Goal: Find specific page/section: Find specific page/section

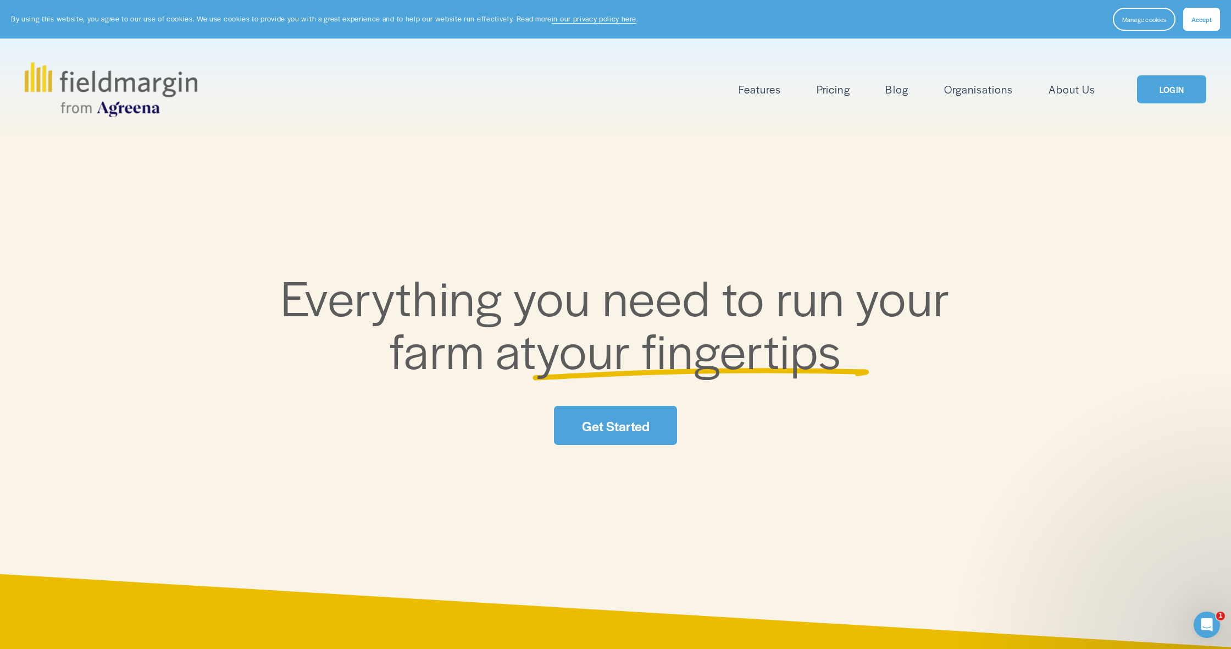
click at [1204, 15] on span "Accept" at bounding box center [1202, 19] width 20 height 9
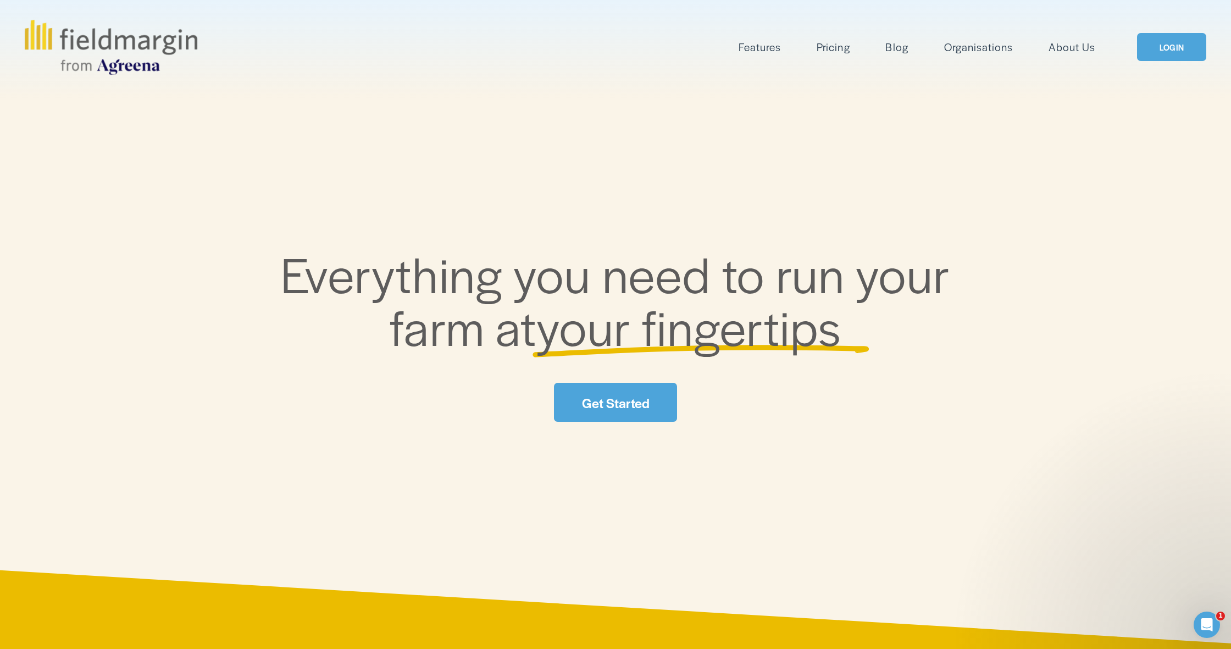
scroll to position [9, 0]
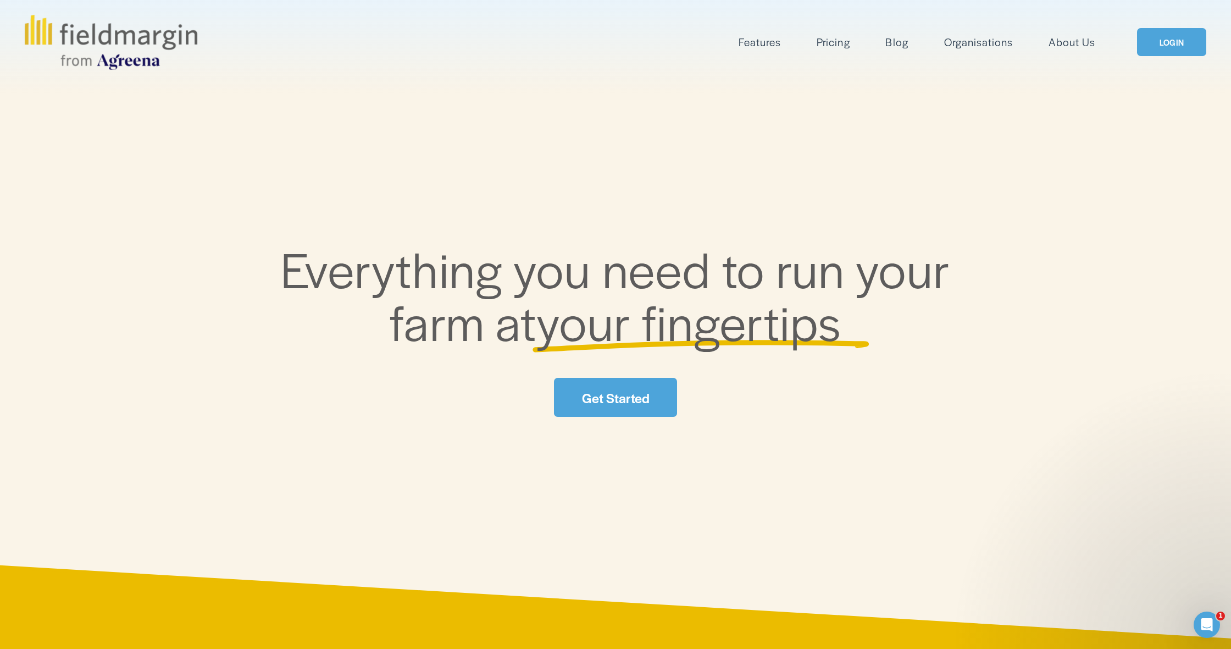
click at [1161, 43] on link "LOGIN" at bounding box center [1171, 42] width 69 height 28
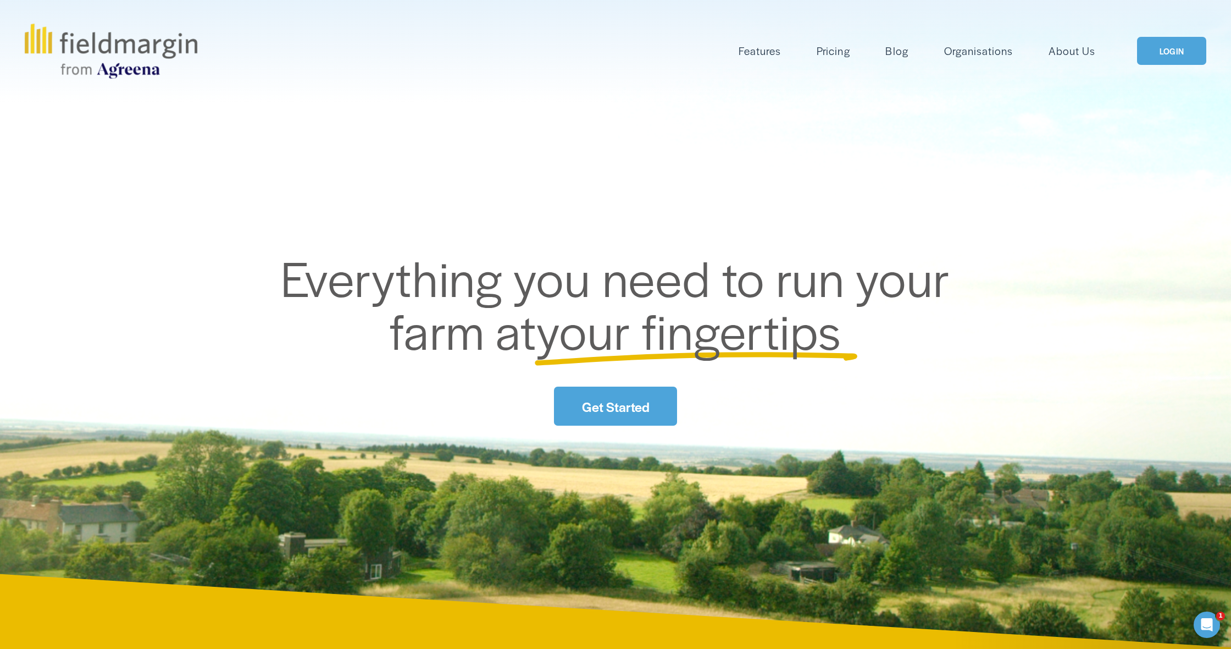
click at [1170, 47] on link "LOGIN" at bounding box center [1171, 51] width 69 height 28
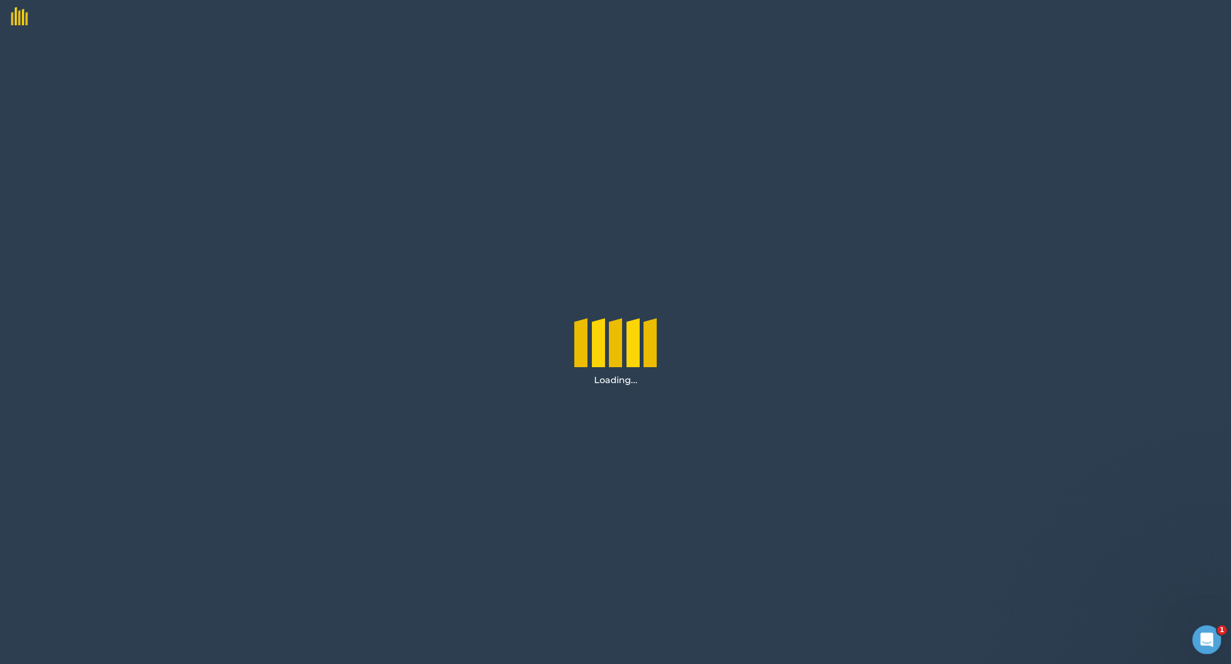
click at [705, 599] on icon "Open Intercom Messenger" at bounding box center [1206, 638] width 8 height 9
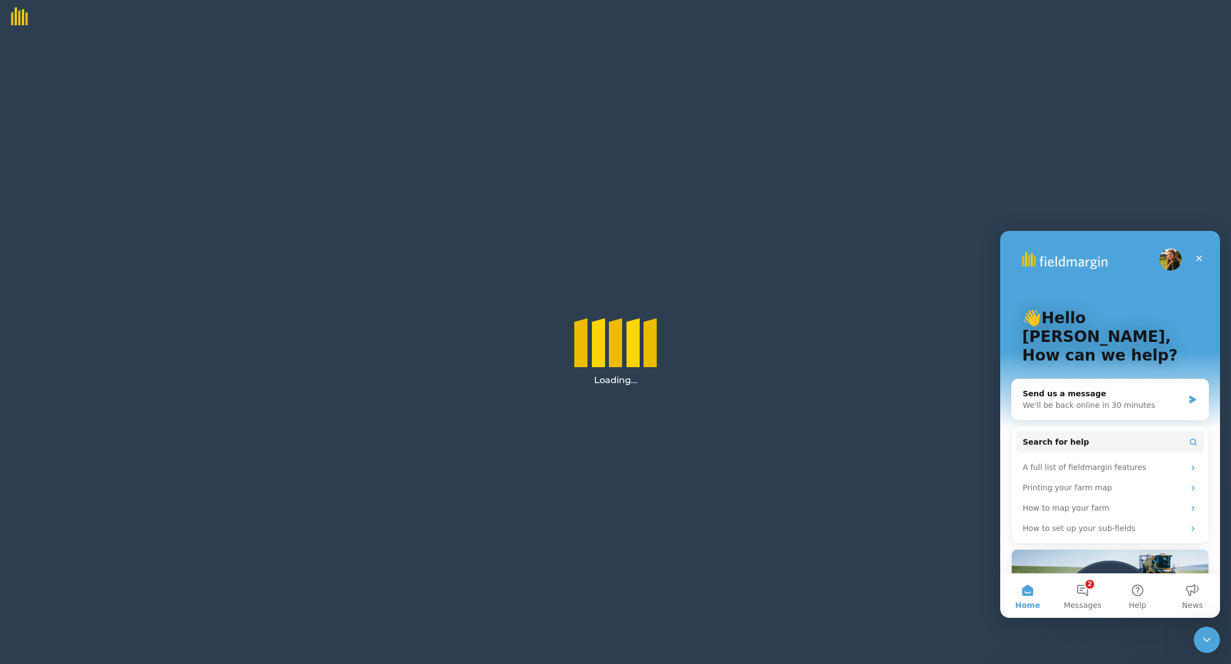
click at [705, 439] on div "Loading..." at bounding box center [615, 348] width 1231 height 631
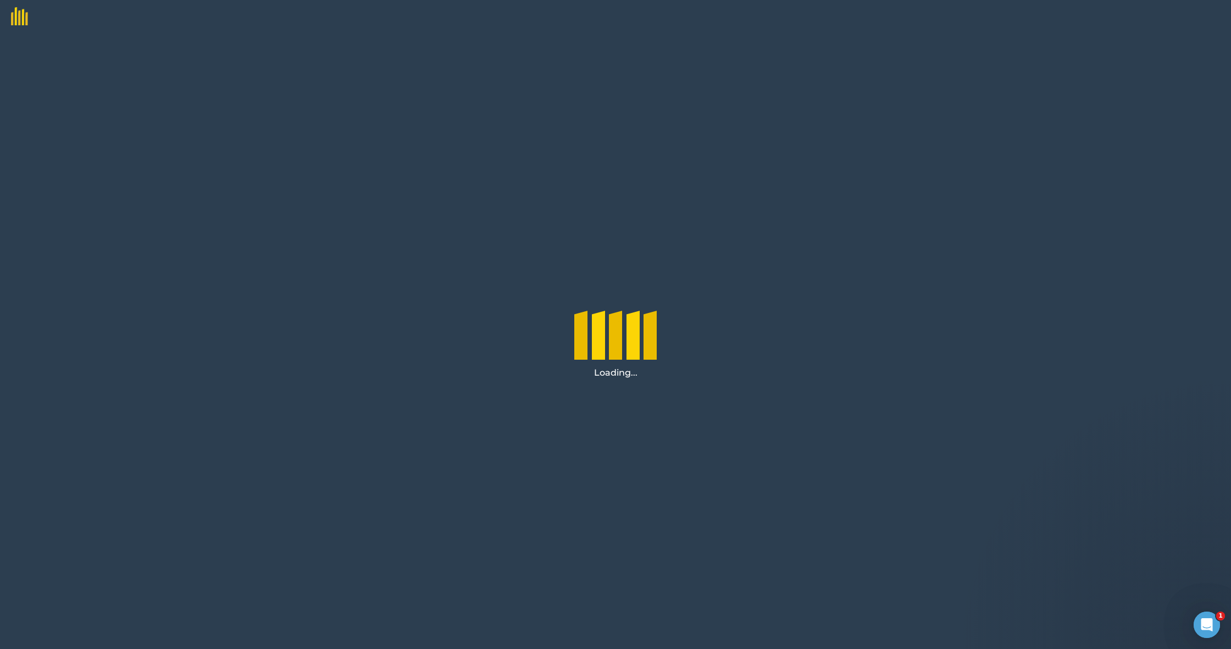
drag, startPoint x: 14, startPoint y: 18, endPoint x: 19, endPoint y: 14, distance: 6.7
click at [14, 18] on img at bounding box center [14, 12] width 28 height 25
